Goal: Task Accomplishment & Management: Use online tool/utility

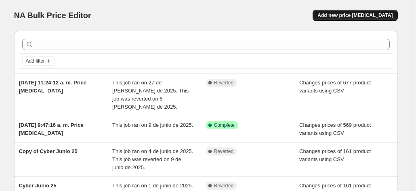
click at [360, 14] on span "Add new price [MEDICAL_DATA]" at bounding box center [354, 15] width 75 height 6
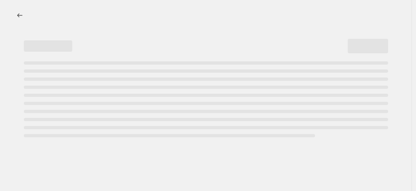
select select "percentage"
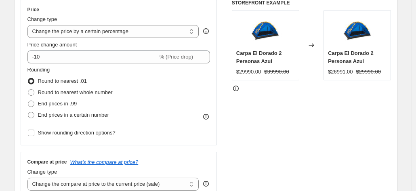
scroll to position [162, 0]
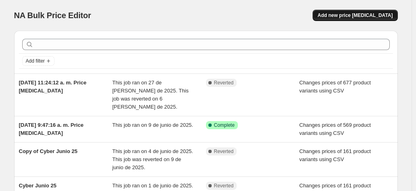
click at [373, 14] on span "Add new price [MEDICAL_DATA]" at bounding box center [354, 15] width 75 height 6
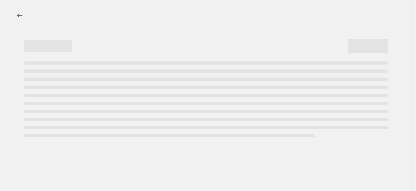
select select "percentage"
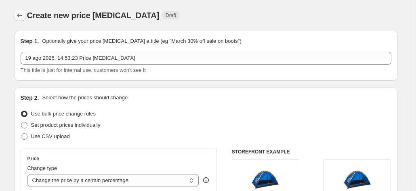
click at [24, 16] on icon "Price change jobs" at bounding box center [20, 15] width 8 height 8
